Goal: Task Accomplishment & Management: Complete application form

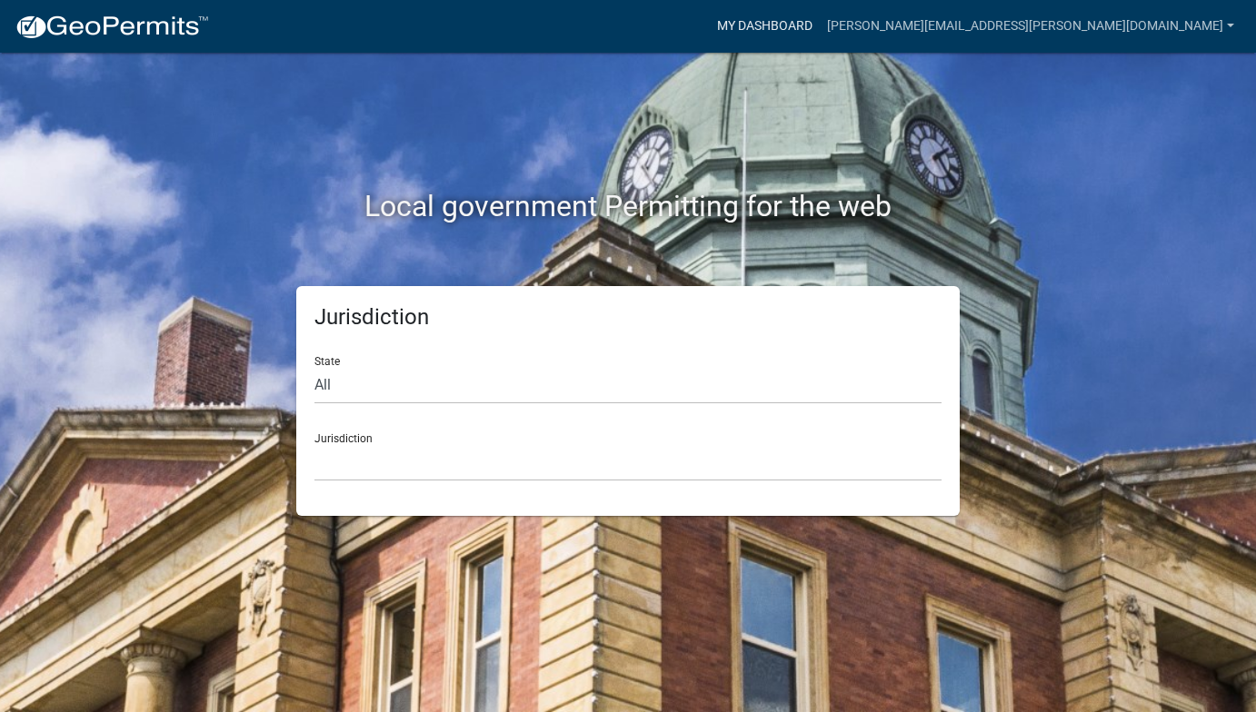
click at [820, 16] on link "My Dashboard" at bounding box center [765, 26] width 110 height 35
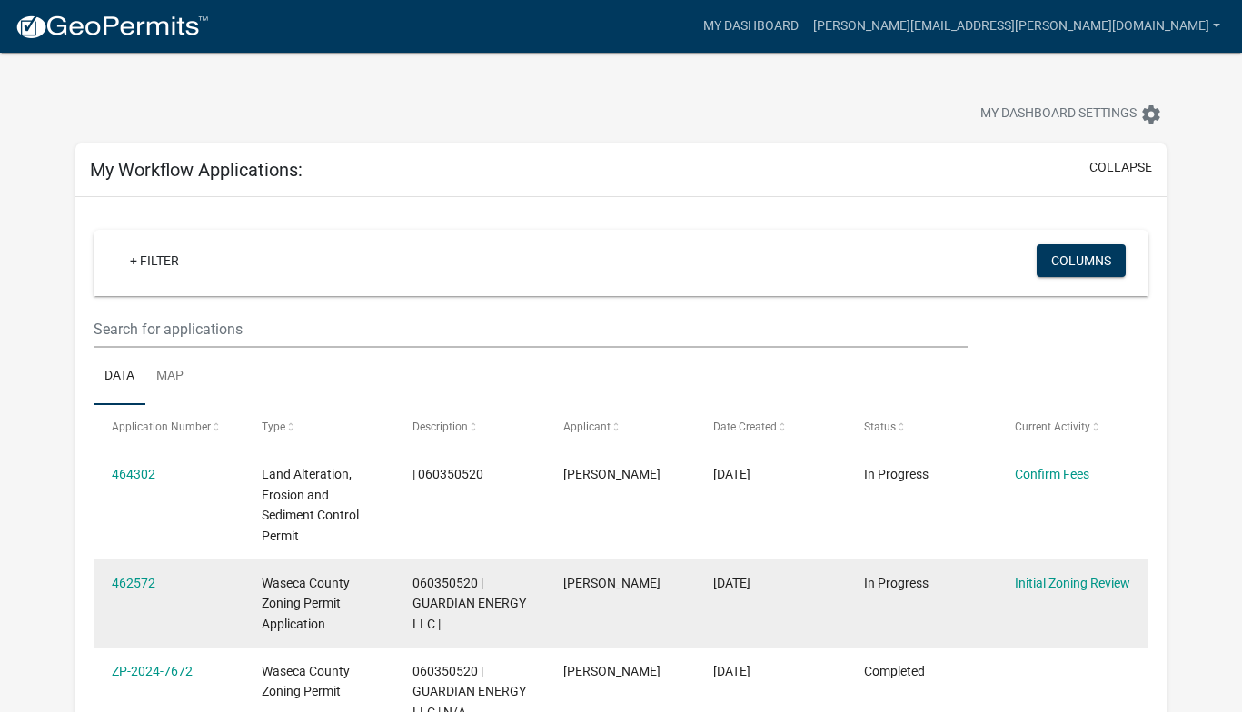
scroll to position [182, 0]
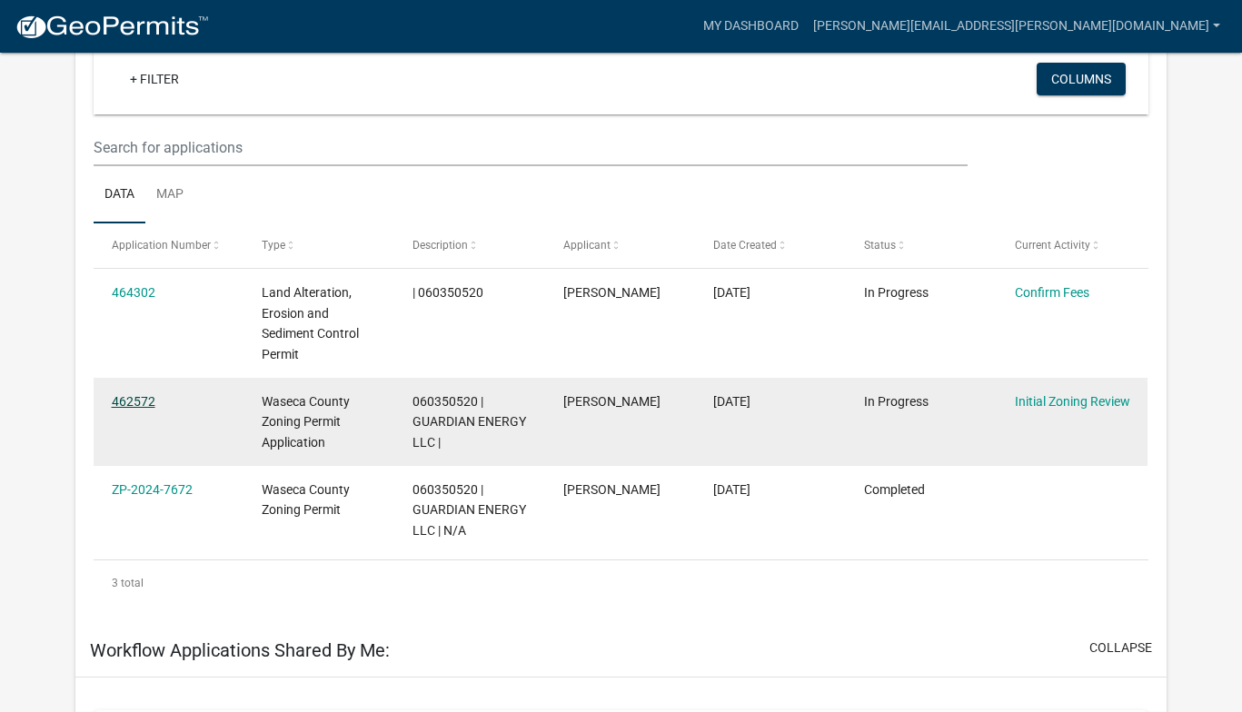
click at [133, 394] on link "462572" at bounding box center [134, 401] width 44 height 15
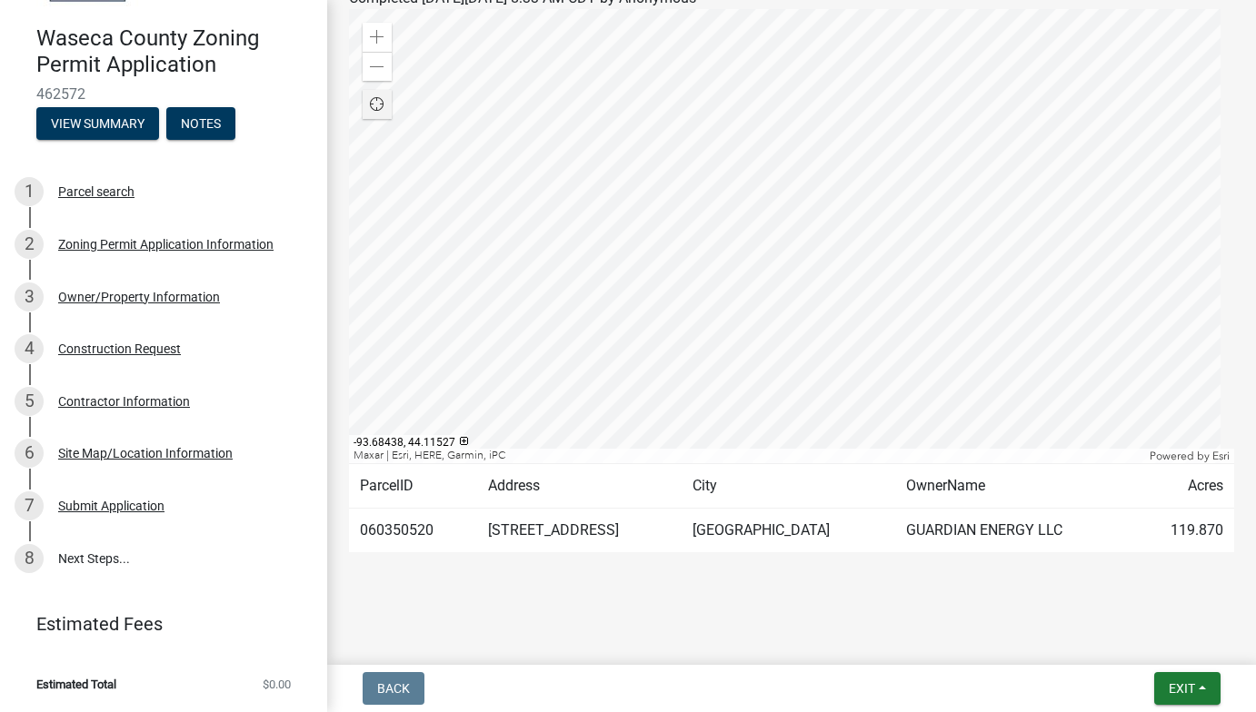
scroll to position [267, 0]
click at [130, 449] on div "Site Map/Location Information" at bounding box center [145, 453] width 174 height 13
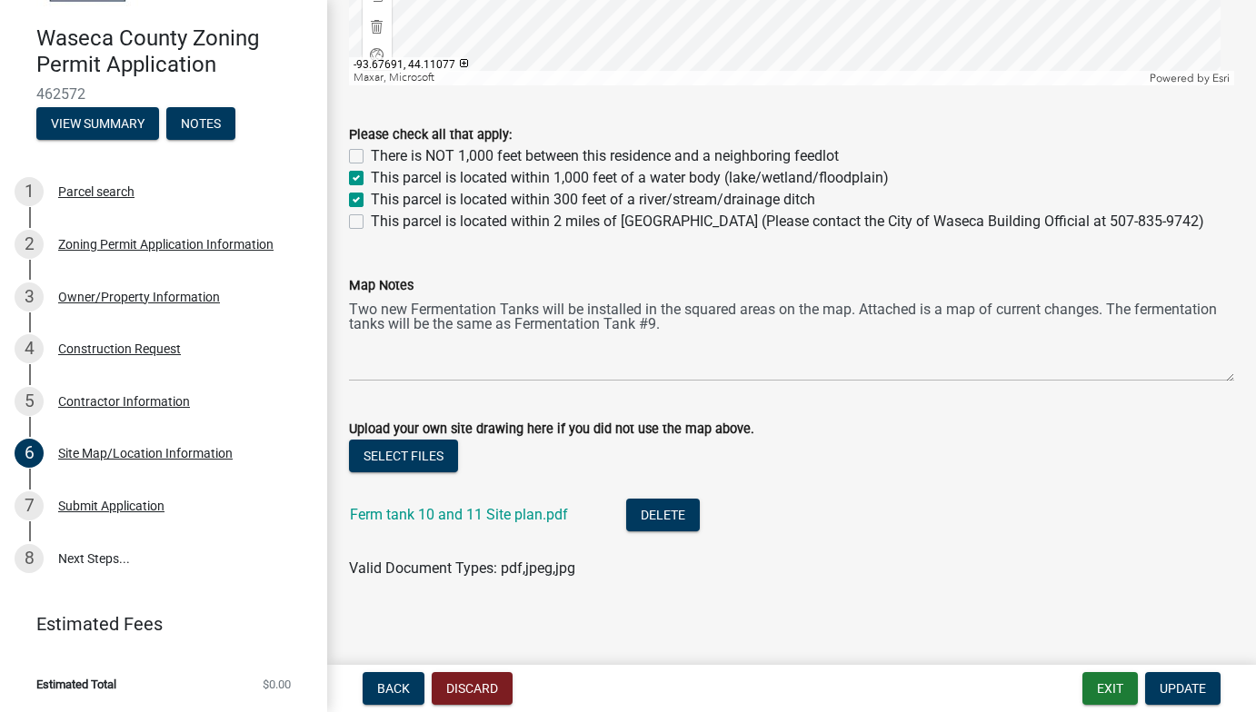
scroll to position [1186, 0]
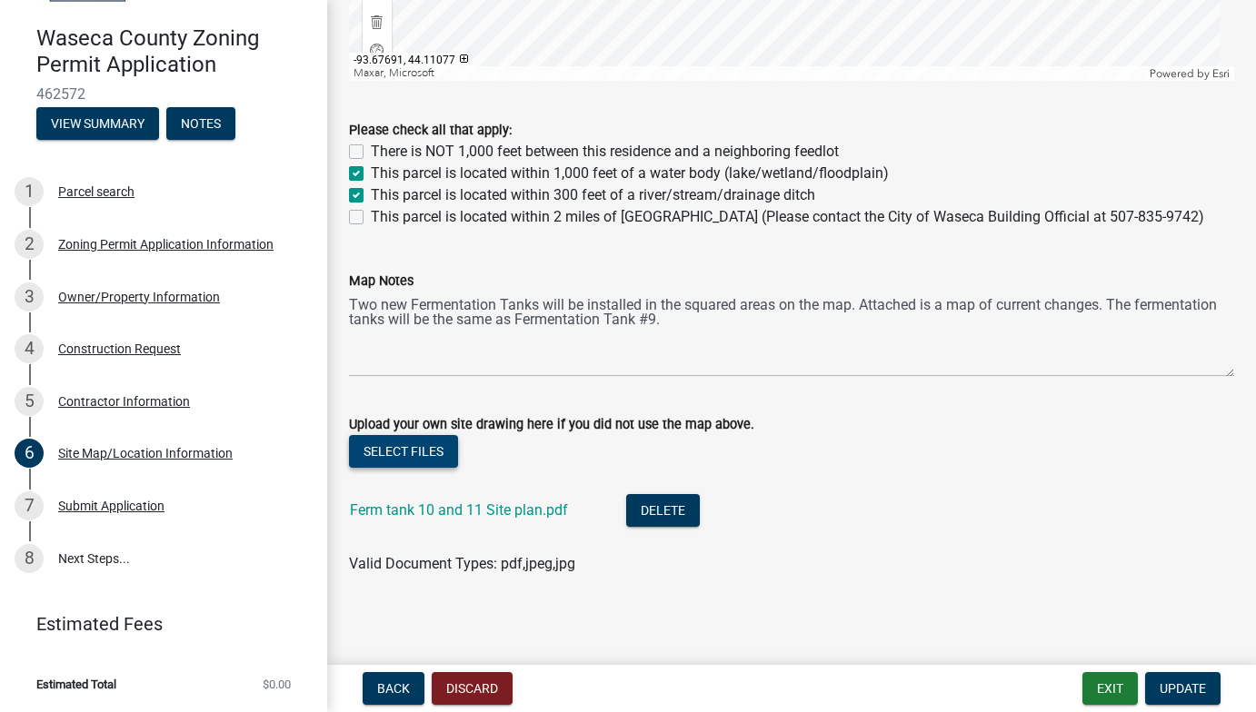
click at [399, 441] on button "Select files" at bounding box center [403, 451] width 109 height 33
click at [401, 447] on button "Select files" at bounding box center [403, 451] width 109 height 33
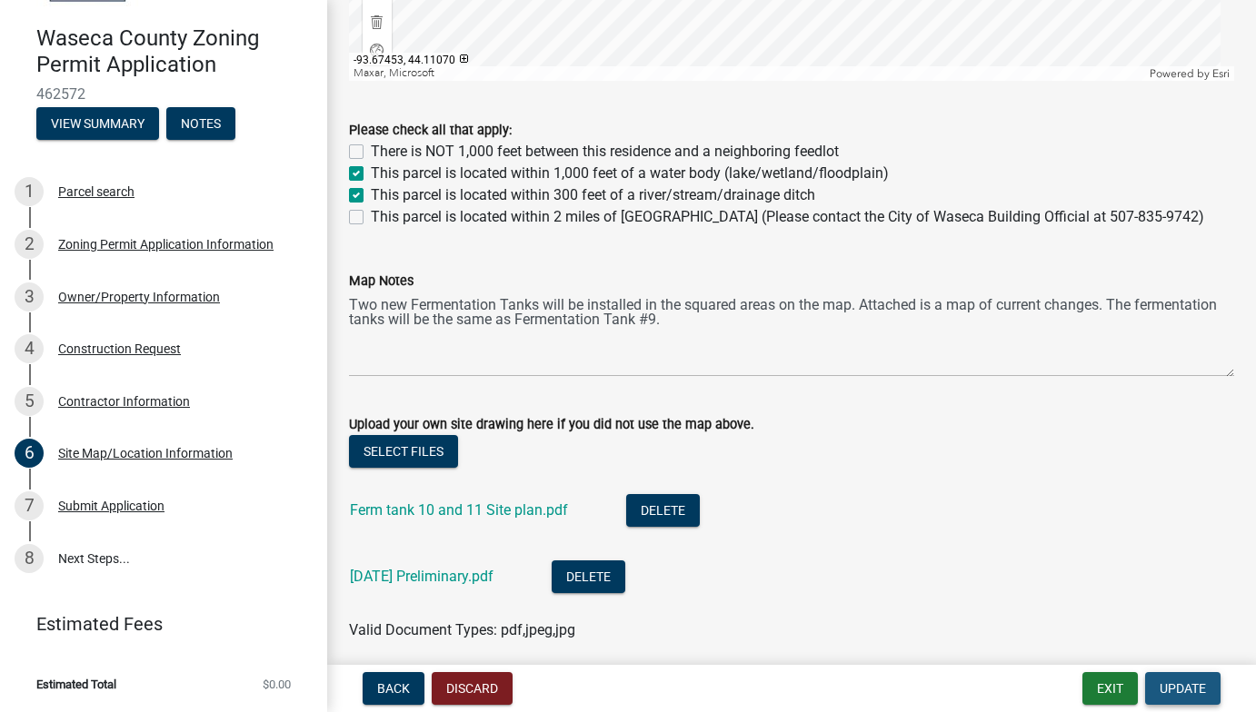
click at [1200, 686] on span "Update" at bounding box center [1183, 689] width 46 height 15
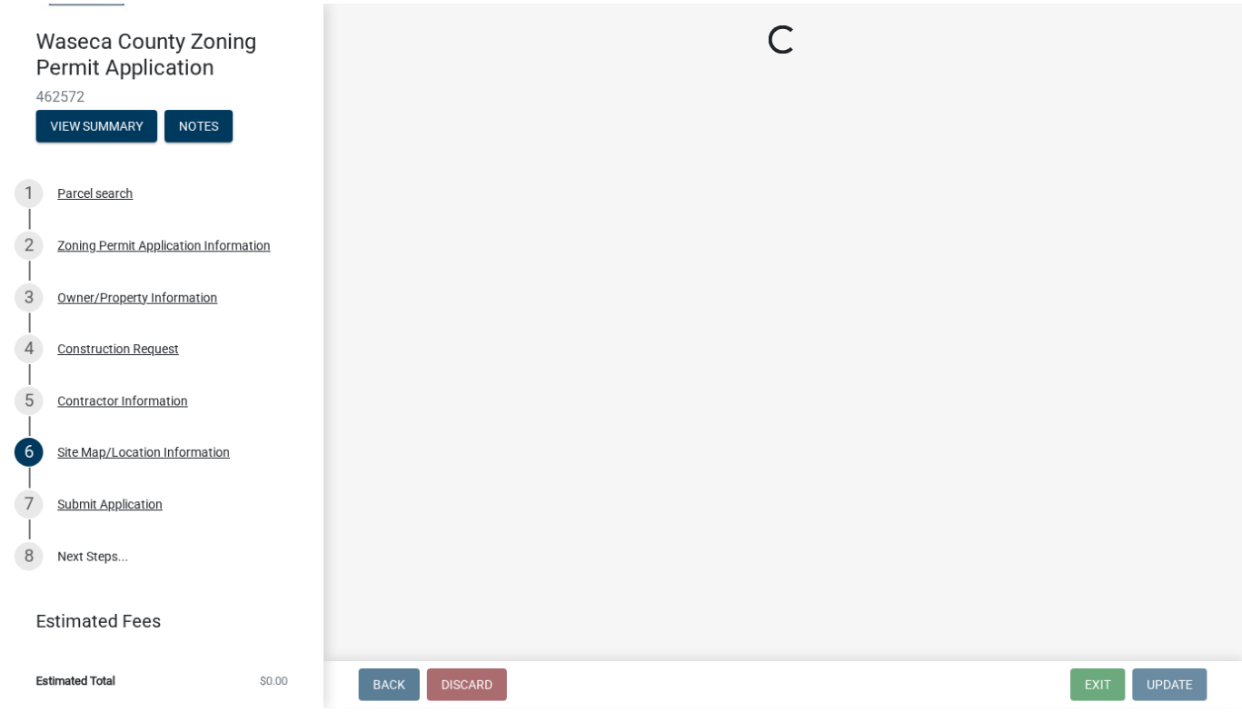
scroll to position [0, 0]
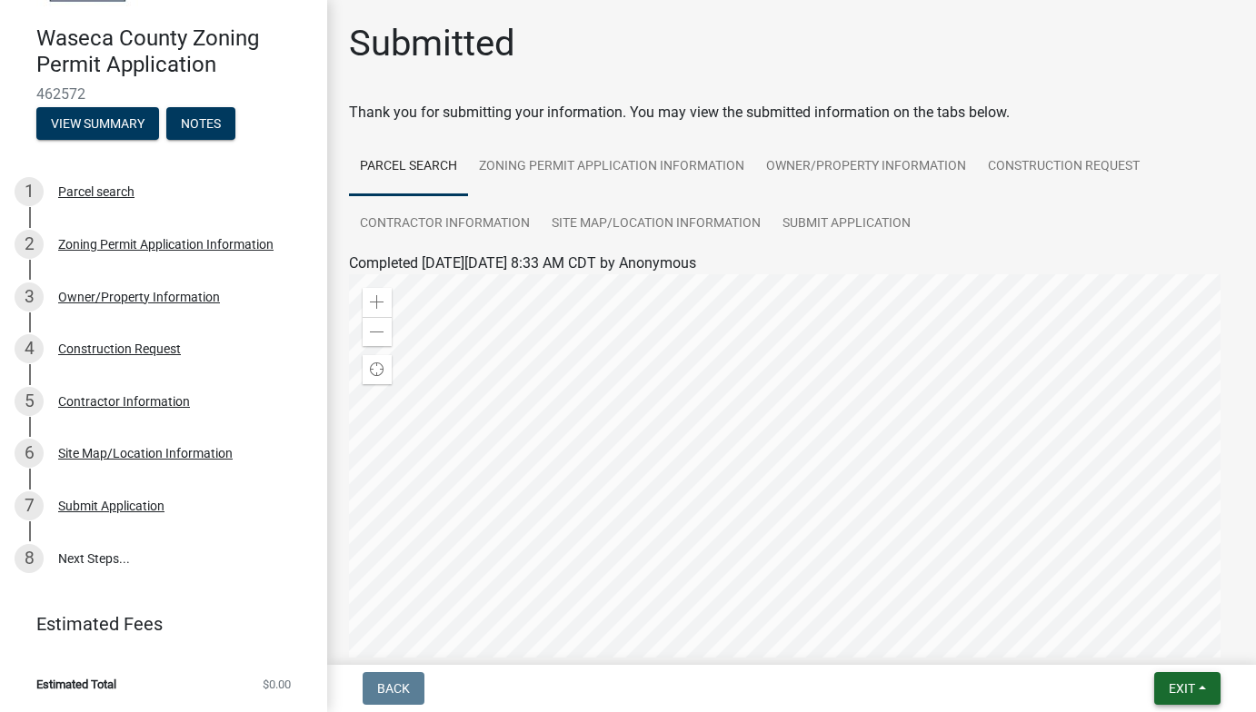
click at [1167, 693] on button "Exit" at bounding box center [1187, 688] width 66 height 33
click at [1148, 644] on button "Save & Exit" at bounding box center [1147, 642] width 145 height 44
